Goal: Manage account settings

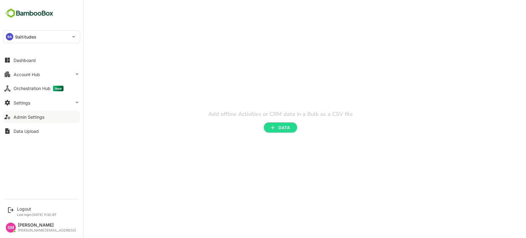
click at [29, 118] on div "Admin Settings" at bounding box center [29, 116] width 31 height 5
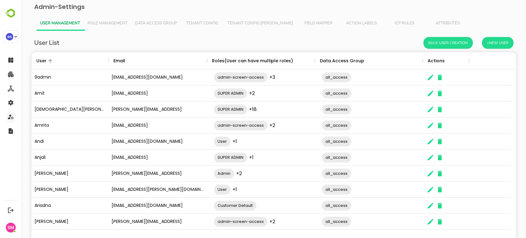
scroll to position [26, 0]
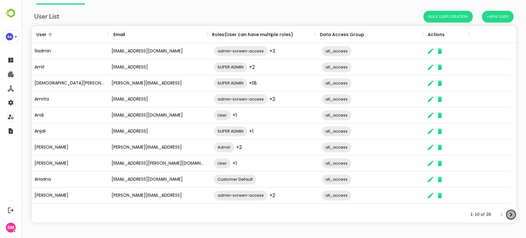
click at [507, 211] on icon "Next page" at bounding box center [510, 214] width 7 height 7
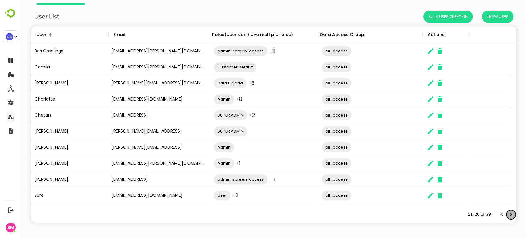
click at [507, 211] on icon "Next page" at bounding box center [510, 214] width 7 height 7
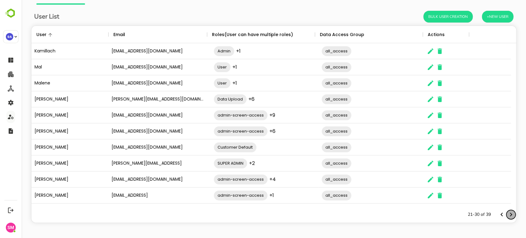
click at [507, 211] on icon "Next page" at bounding box center [510, 214] width 7 height 7
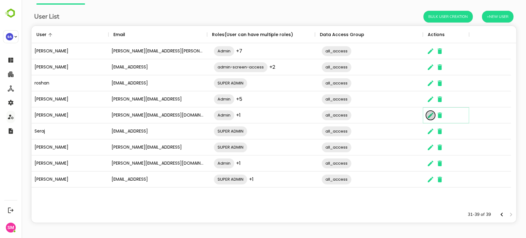
click at [426, 116] on button "The User Data" at bounding box center [430, 115] width 9 height 9
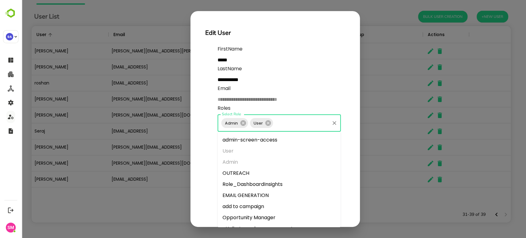
click at [292, 120] on input "Select Role" at bounding box center [301, 123] width 55 height 12
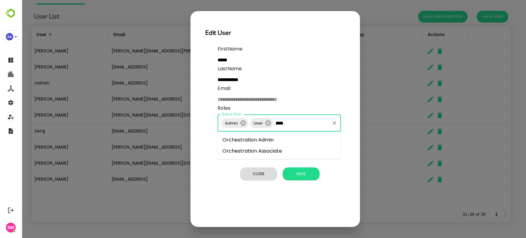
type input "*****"
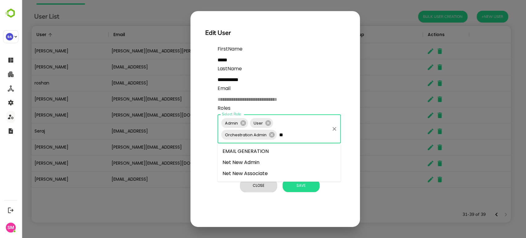
type input "***"
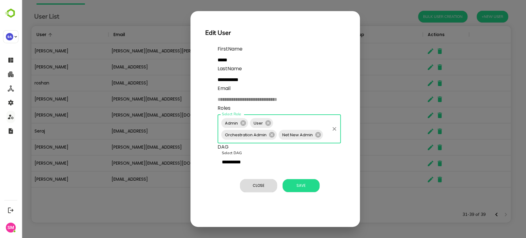
type input "*"
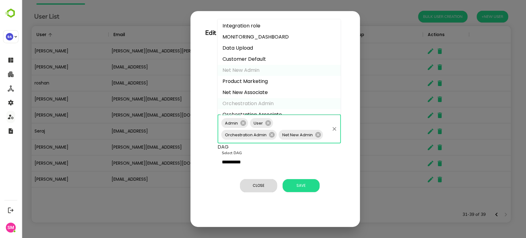
scroll to position [144, 0]
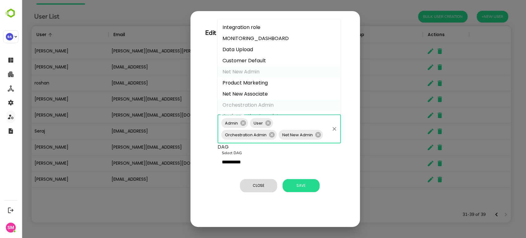
click at [252, 80] on li "Product Marketing" at bounding box center [278, 83] width 123 height 11
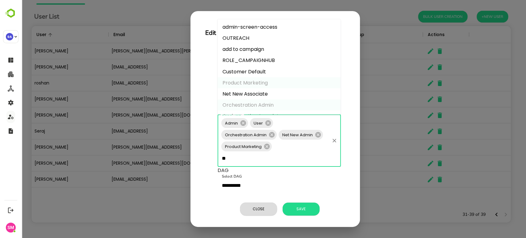
type input "***"
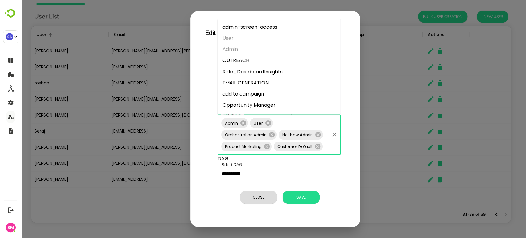
click at [326, 149] on input "Select Role" at bounding box center [325, 146] width 5 height 12
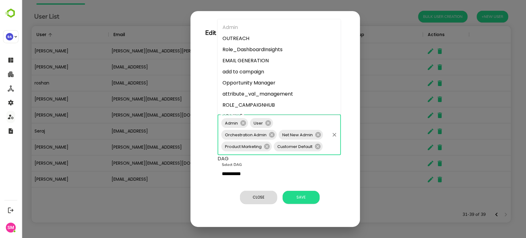
scroll to position [24, 0]
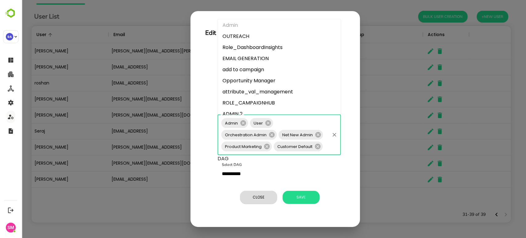
click at [256, 77] on li "Opportunity Manager" at bounding box center [278, 80] width 123 height 11
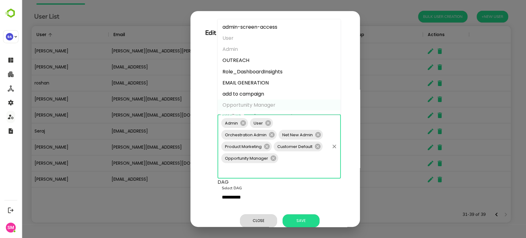
click at [270, 164] on input "Select Role" at bounding box center [245, 170] width 50 height 12
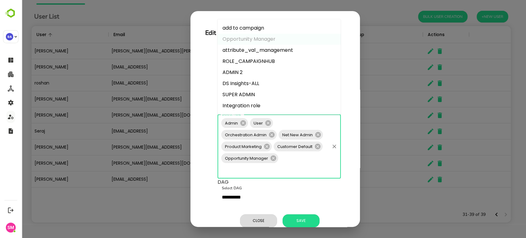
scroll to position [79, 0]
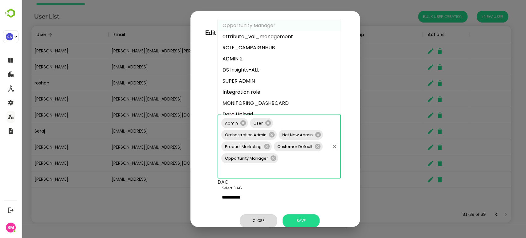
click at [246, 59] on li "ADMIN 2" at bounding box center [278, 59] width 123 height 11
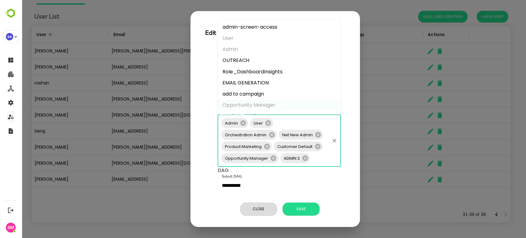
click at [319, 154] on input "Select Role" at bounding box center [320, 158] width 18 height 12
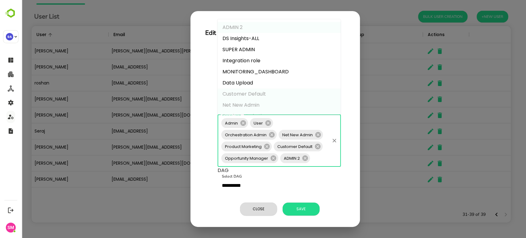
scroll to position [111, 0]
click at [252, 82] on li "Data Upload" at bounding box center [278, 82] width 123 height 11
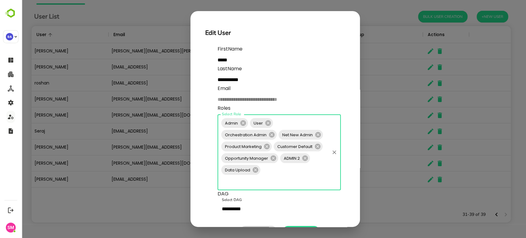
scroll to position [14, 0]
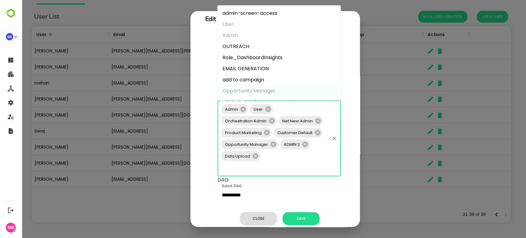
click at [268, 162] on input "Select Role" at bounding box center [253, 168] width 67 height 12
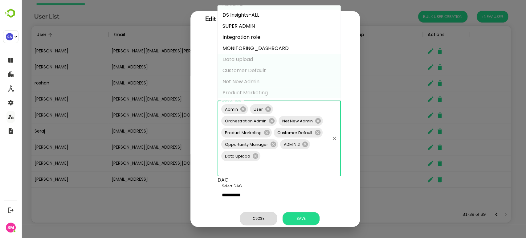
scroll to position [153, 0]
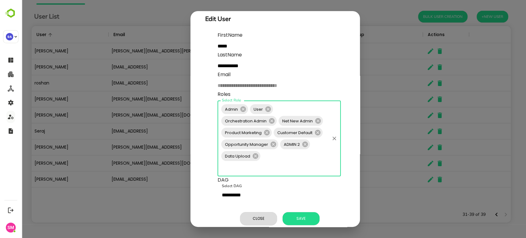
click at [274, 162] on input "Select Role" at bounding box center [253, 168] width 67 height 12
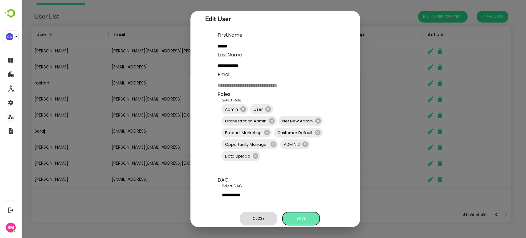
click at [302, 214] on span "Save" at bounding box center [300, 218] width 31 height 8
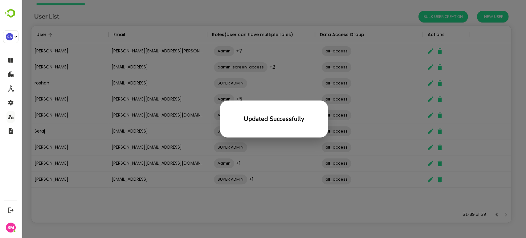
click at [303, 212] on div "Updated Successfully" at bounding box center [274, 119] width 504 height 238
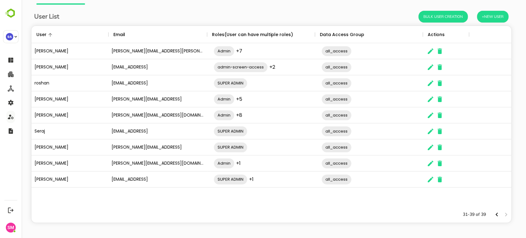
scroll to position [175, 474]
click at [303, 212] on div "31-39 of 39" at bounding box center [273, 214] width 484 height 16
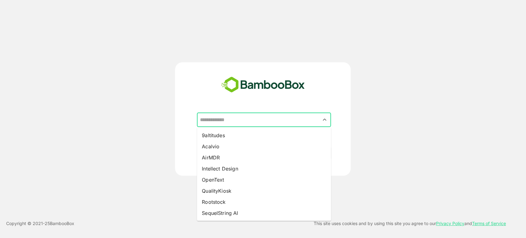
click at [251, 119] on input "text" at bounding box center [263, 120] width 131 height 12
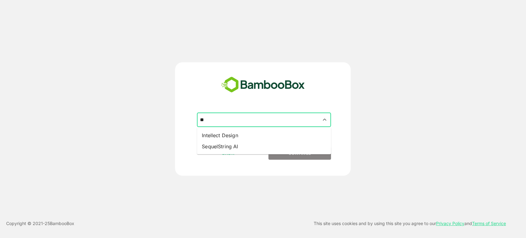
type input "**********"
type input "*"
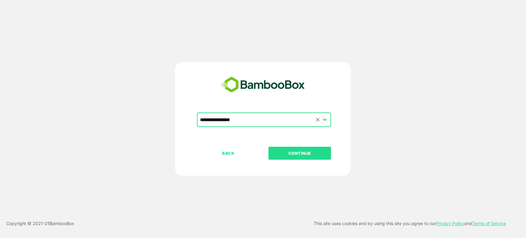
type input "**********"
click at [268, 147] on button "CONTINUE" at bounding box center [299, 153] width 63 height 13
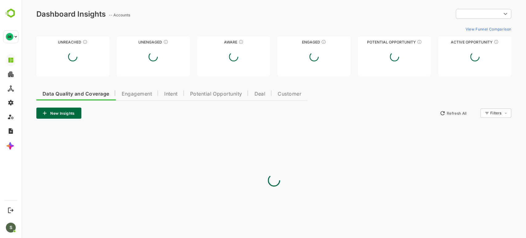
type input "**********"
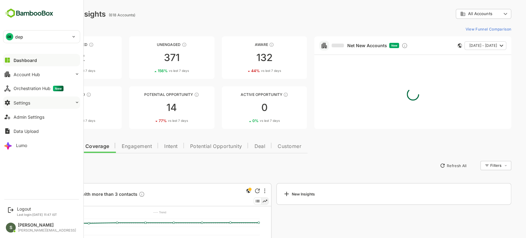
click at [43, 103] on button "Settings" at bounding box center [41, 102] width 77 height 12
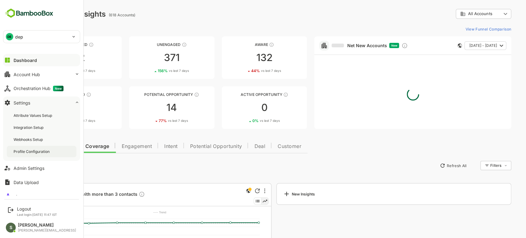
click at [38, 147] on div "Profile Configuration" at bounding box center [42, 151] width 70 height 11
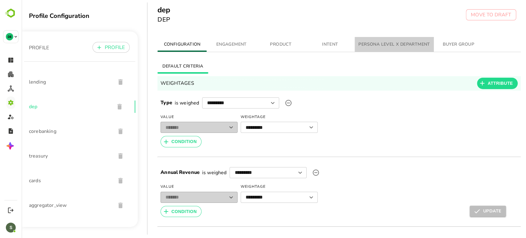
click at [382, 46] on span "PERSONA LEVEL X DEPARTMENT" at bounding box center [393, 45] width 71 height 8
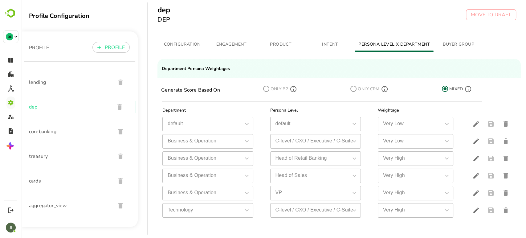
click at [57, 81] on span "lending" at bounding box center [70, 82] width 82 height 7
